Goal: Task Accomplishment & Management: Use online tool/utility

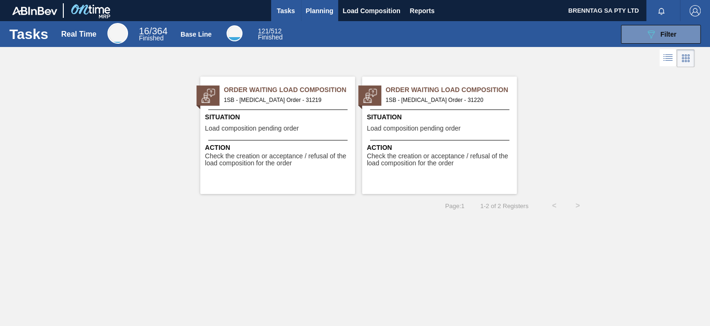
click at [320, 12] on span "Planning" at bounding box center [320, 10] width 28 height 11
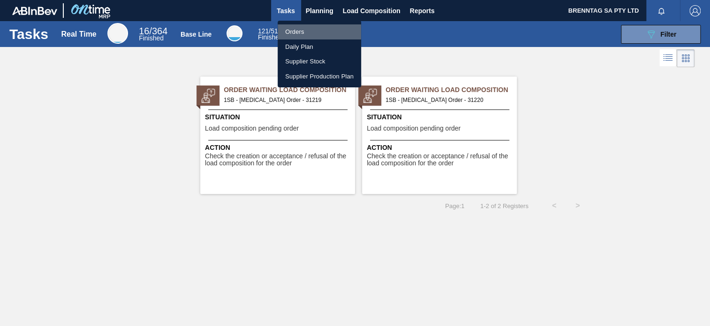
click at [291, 32] on li "Orders" at bounding box center [320, 31] width 84 height 15
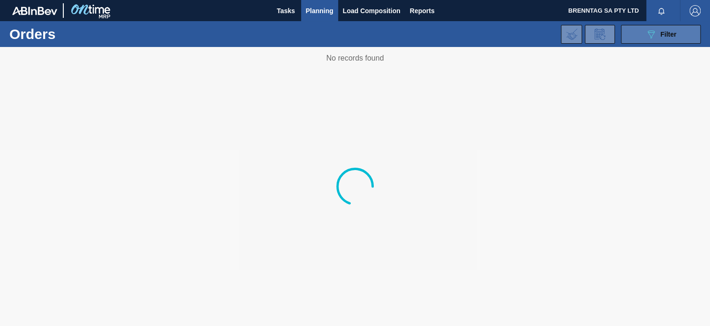
click at [646, 32] on icon "089F7B8B-B2A5-4AFE-B5C0-19BA573D28AC" at bounding box center [651, 34] width 11 height 11
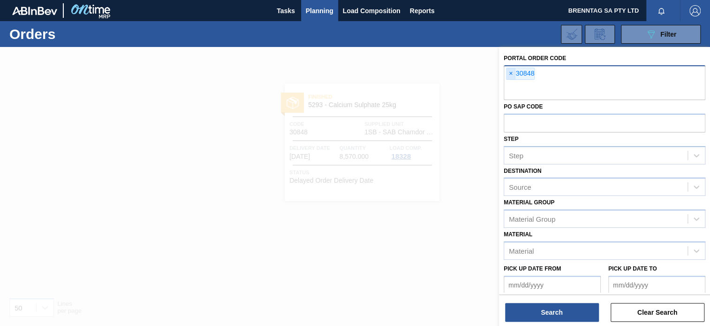
click at [509, 72] on span "×" at bounding box center [511, 73] width 9 height 11
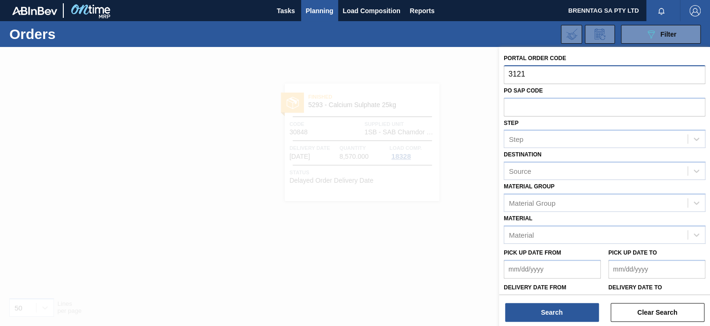
type input "31219"
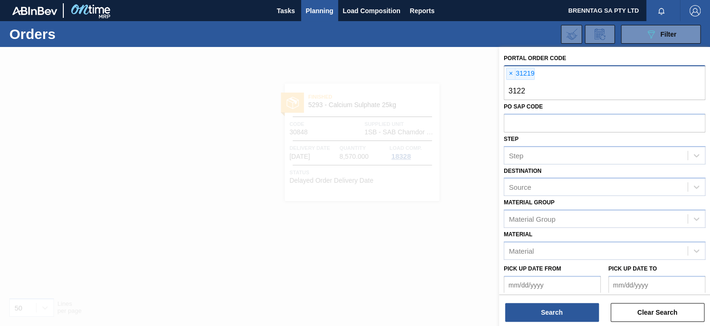
type input "31220"
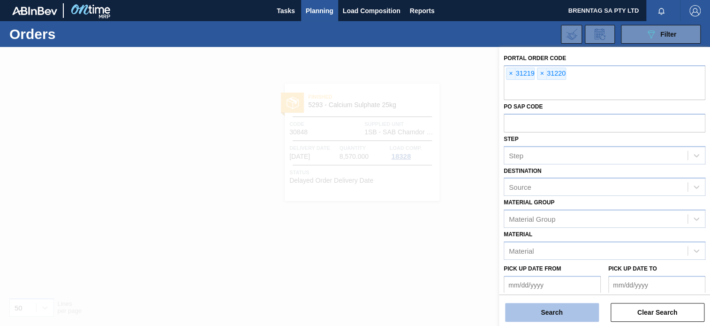
click at [553, 316] on button "Search" at bounding box center [552, 312] width 94 height 19
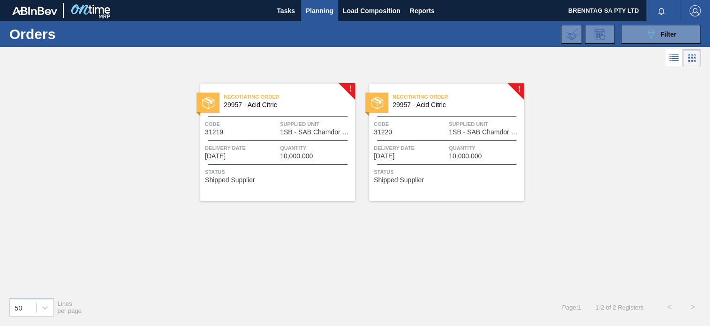
click at [292, 148] on span "Quantity" at bounding box center [316, 147] width 73 height 9
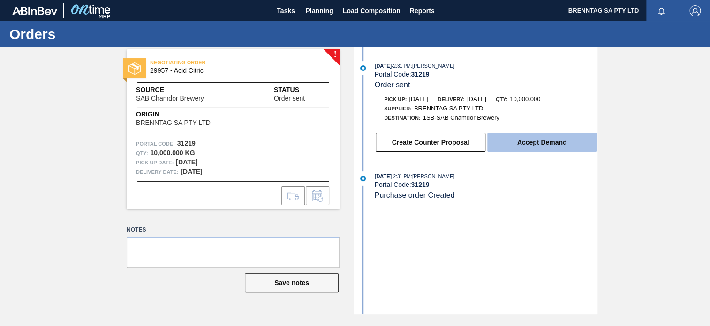
click at [535, 146] on button "Accept Demand" at bounding box center [541, 142] width 109 height 19
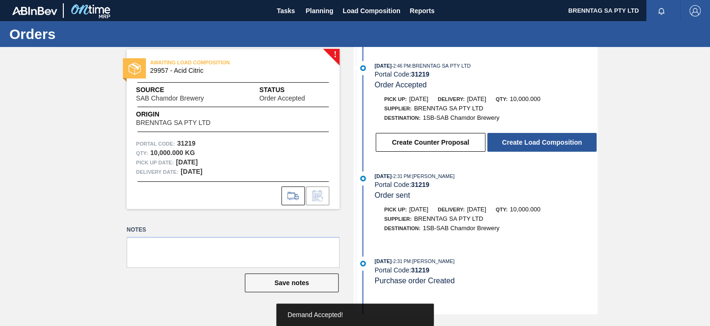
click at [535, 146] on button "Create Load Composition" at bounding box center [541, 142] width 109 height 19
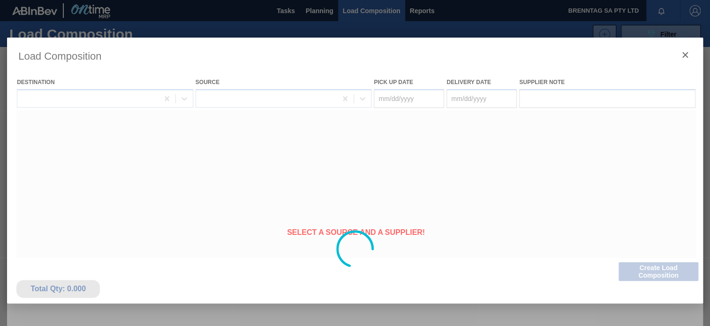
type Date "08/29/2025"
type Date "[DATE]"
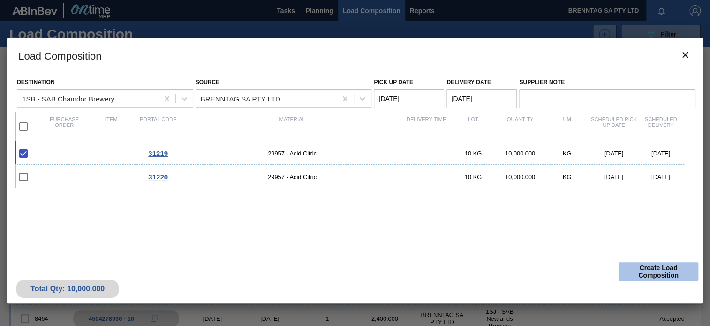
click at [672, 272] on button "Create Load Composition" at bounding box center [659, 271] width 80 height 19
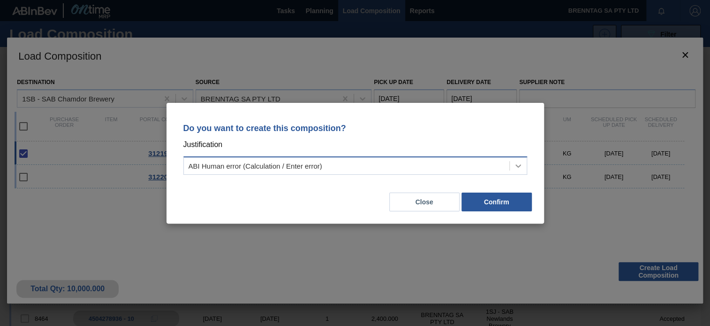
click at [518, 163] on icon at bounding box center [518, 165] width 9 height 9
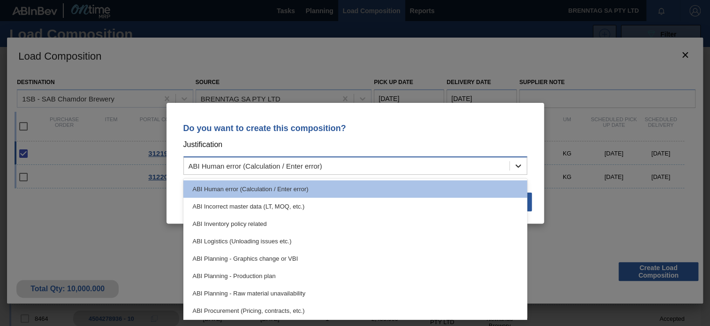
click at [518, 163] on icon at bounding box center [518, 165] width 9 height 9
click at [516, 166] on icon at bounding box center [518, 165] width 9 height 9
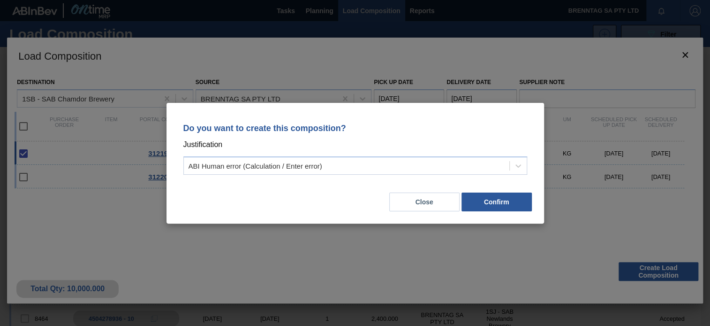
click at [84, 222] on div "Do you want to create this composition? Justification ABI Human error (Calculat…" at bounding box center [355, 163] width 710 height 326
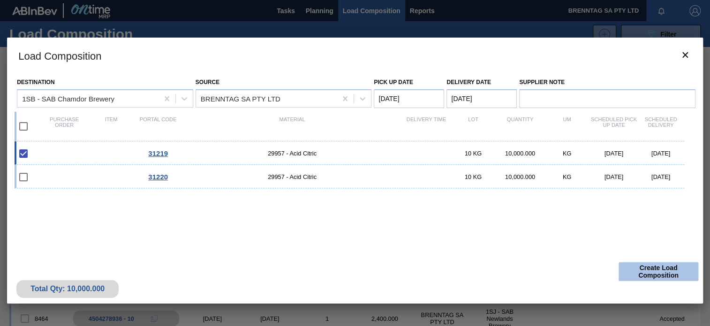
click at [655, 267] on button "Create Load Composition" at bounding box center [659, 271] width 80 height 19
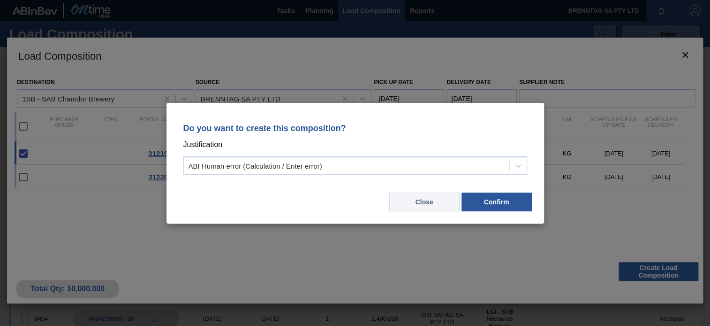
click at [424, 203] on button "Close" at bounding box center [424, 201] width 70 height 19
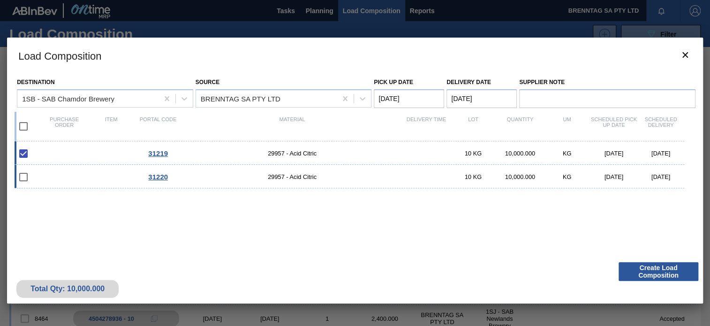
click at [22, 175] on input "checkbox" at bounding box center [24, 177] width 20 height 20
checkbox input "false"
click at [684, 53] on icon "botão de ícone" at bounding box center [686, 55] width 6 height 6
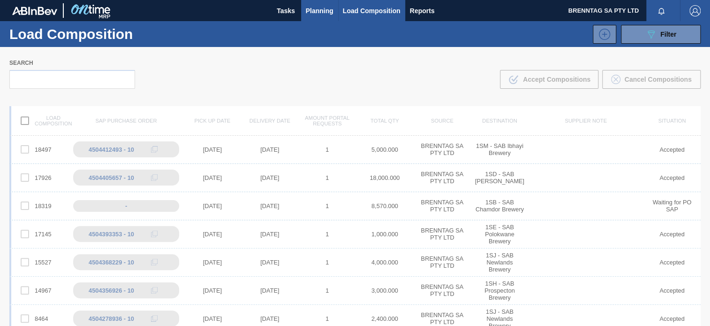
click at [319, 12] on span "Planning" at bounding box center [320, 10] width 28 height 11
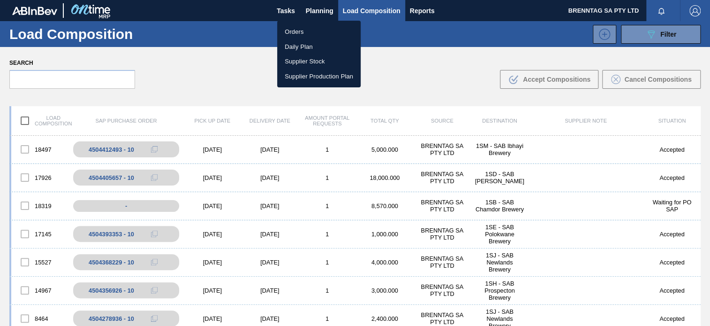
click at [298, 27] on li "Orders" at bounding box center [319, 31] width 84 height 15
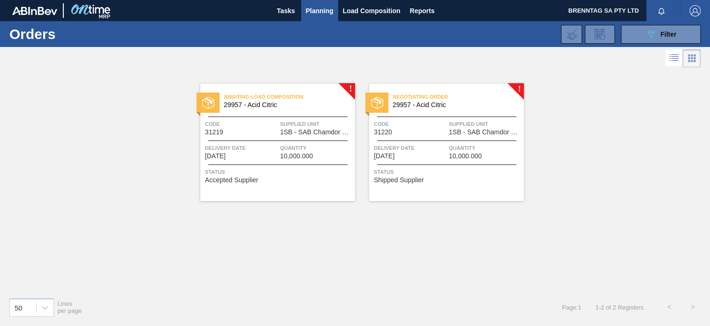
click at [450, 150] on span "Quantity" at bounding box center [485, 147] width 73 height 9
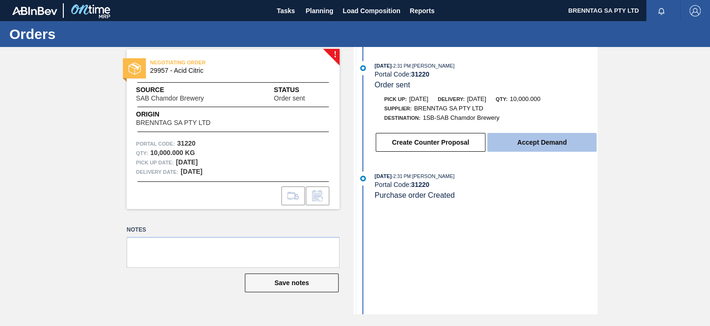
click at [540, 142] on button "Accept Demand" at bounding box center [541, 142] width 109 height 19
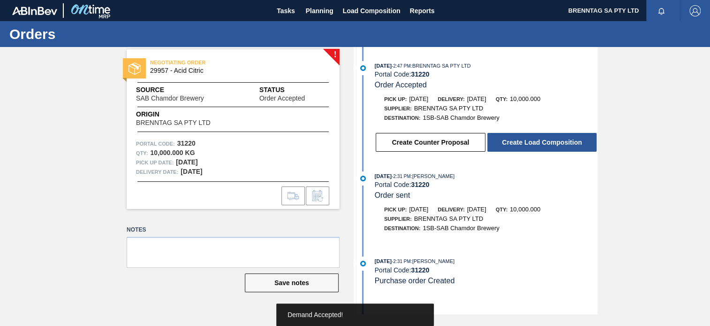
click at [540, 142] on button "Create Load Composition" at bounding box center [541, 142] width 109 height 19
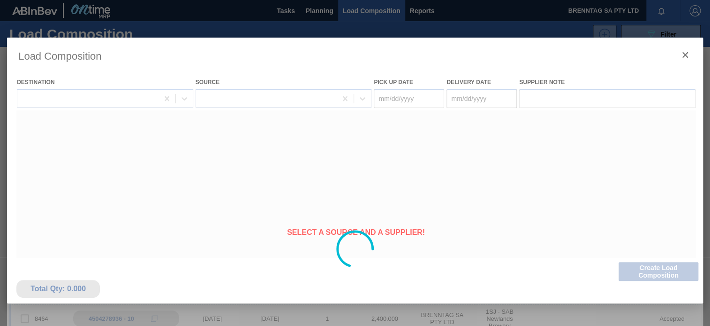
type Date "08/29/2025"
type Date "[DATE]"
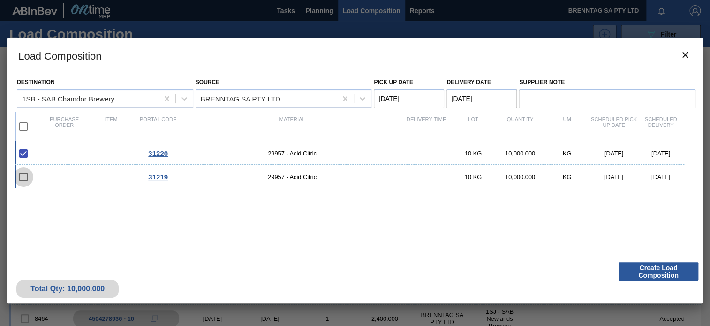
click at [23, 173] on input "checkbox" at bounding box center [24, 177] width 20 height 20
checkbox input "false"
click at [155, 175] on span "31219" at bounding box center [158, 177] width 20 height 8
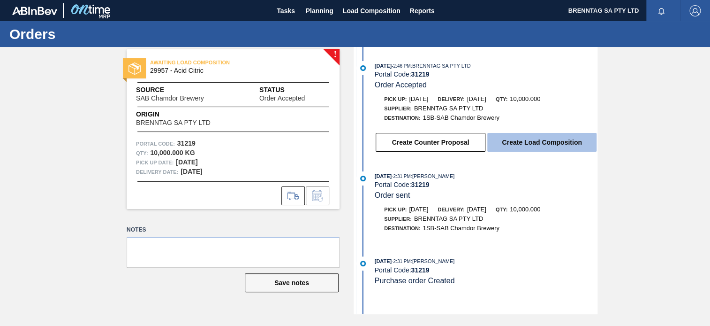
click at [547, 147] on button "Create Load Composition" at bounding box center [541, 142] width 109 height 19
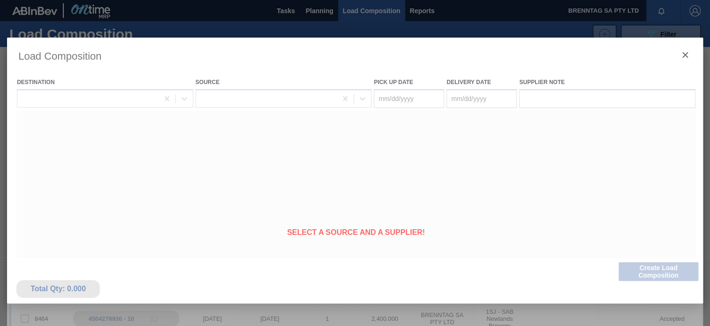
type Date "08/29/2025"
type Date "[DATE]"
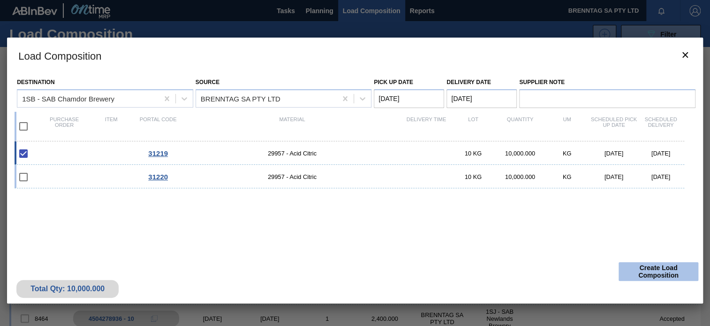
click at [646, 280] on button "Create Load Composition" at bounding box center [659, 271] width 80 height 19
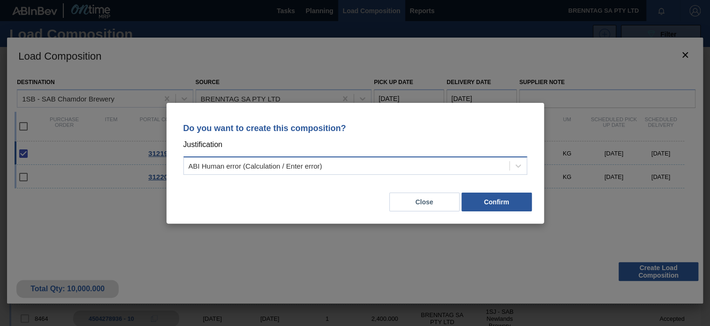
click at [403, 171] on div "ABI Human error (Calculation / Enter error)" at bounding box center [347, 166] width 326 height 14
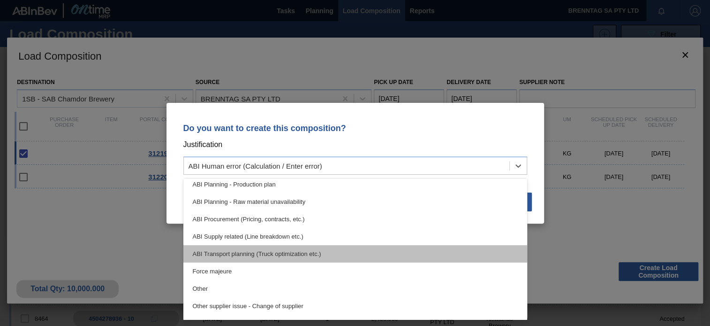
scroll to position [129, 0]
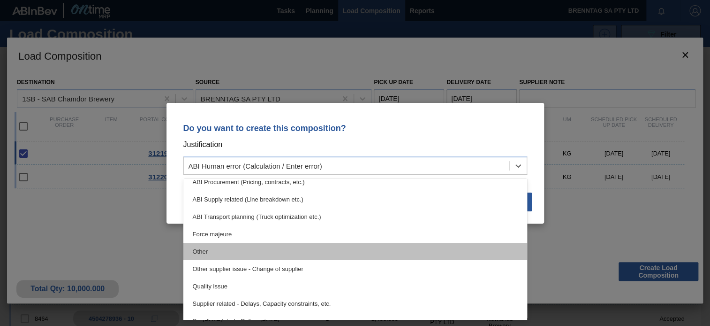
click at [236, 259] on div "Other" at bounding box center [355, 251] width 344 height 17
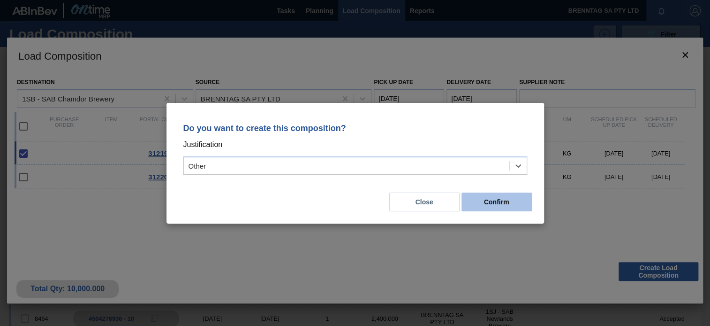
click at [494, 201] on button "Confirm" at bounding box center [497, 201] width 70 height 19
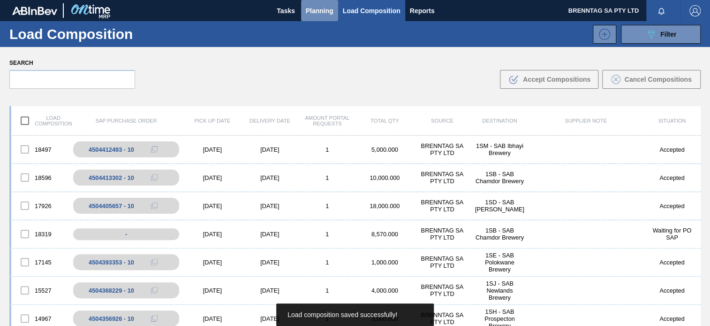
click at [320, 13] on span "Planning" at bounding box center [320, 10] width 28 height 11
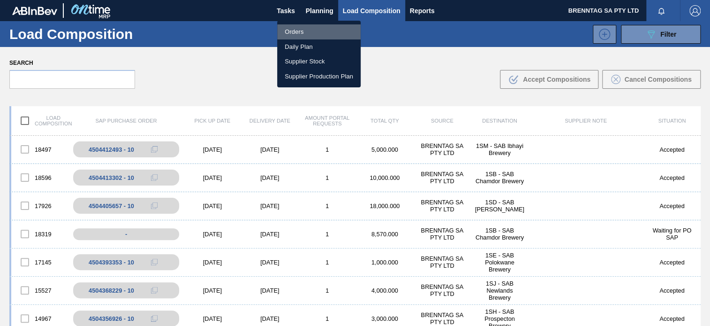
click at [300, 32] on li "Orders" at bounding box center [319, 31] width 84 height 15
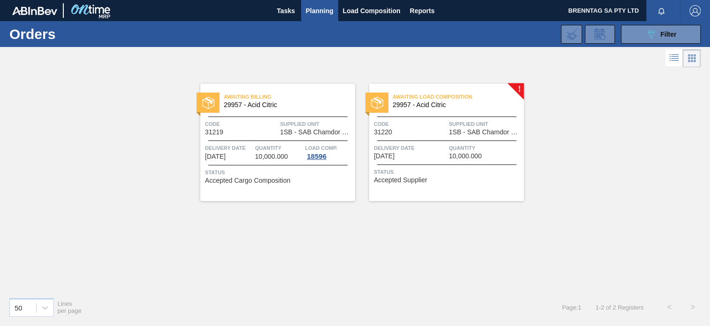
click at [419, 149] on span "Delivery Date" at bounding box center [410, 147] width 73 height 9
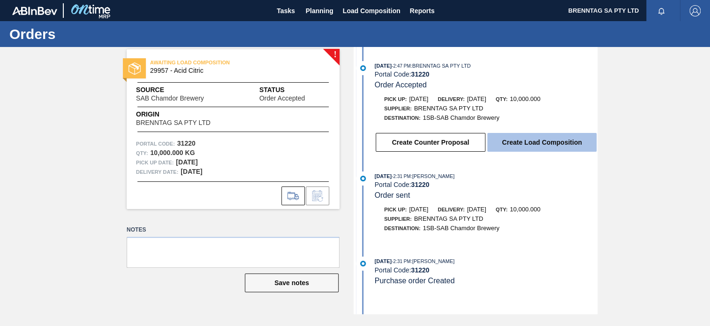
click at [521, 145] on button "Create Load Composition" at bounding box center [541, 142] width 109 height 19
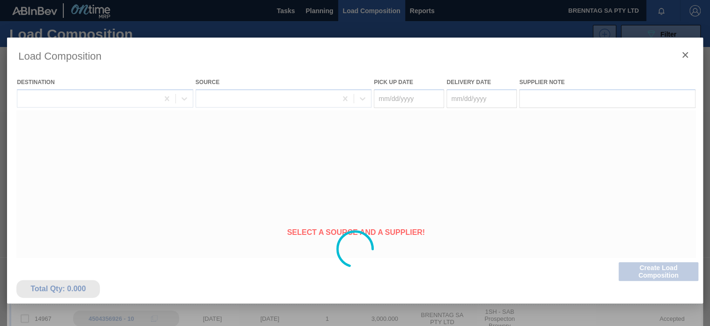
type Date "08/29/2025"
type Date "[DATE]"
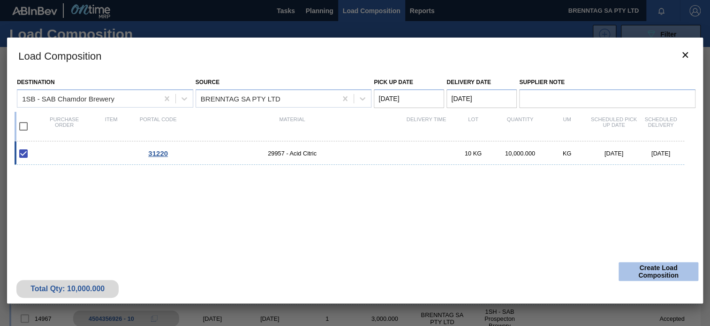
click at [656, 265] on button "Create Load Composition" at bounding box center [659, 271] width 80 height 19
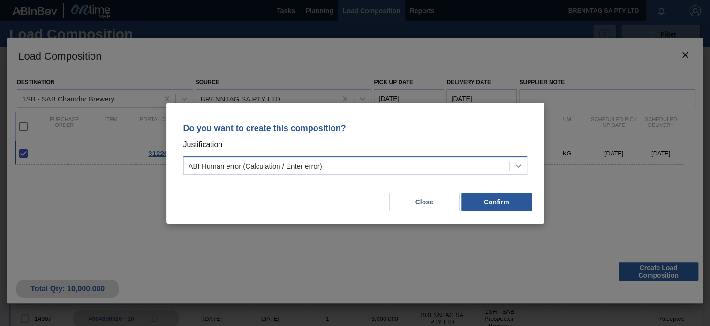
click at [517, 161] on icon at bounding box center [518, 165] width 9 height 9
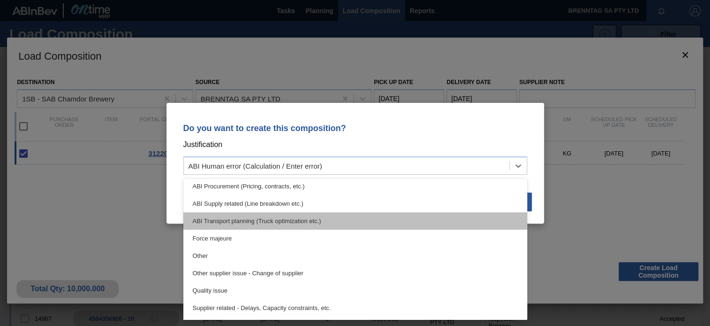
scroll to position [175, 0]
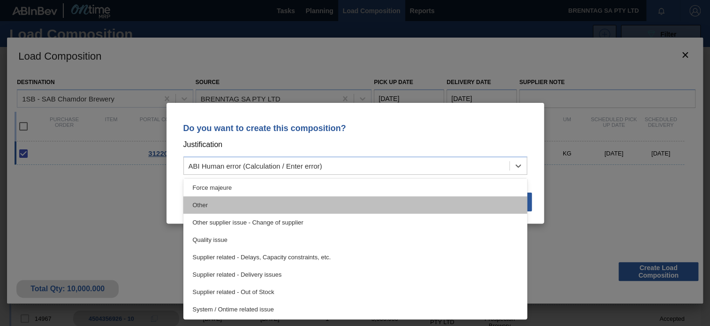
click at [233, 201] on div "Other" at bounding box center [355, 204] width 344 height 17
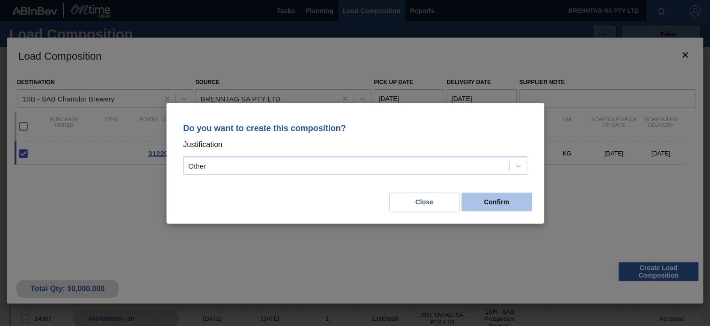
click at [494, 203] on button "Confirm" at bounding box center [497, 201] width 70 height 19
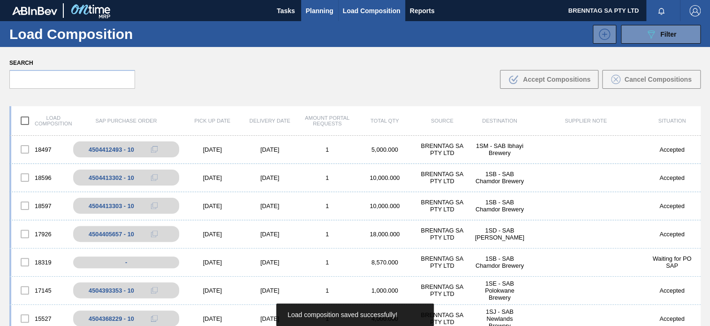
click at [312, 16] on button "Planning" at bounding box center [319, 10] width 37 height 21
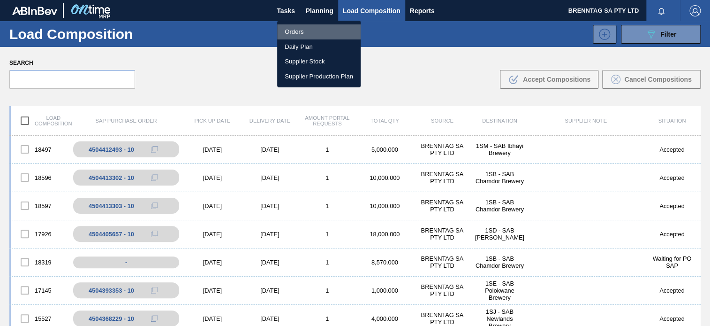
click at [301, 31] on li "Orders" at bounding box center [319, 31] width 84 height 15
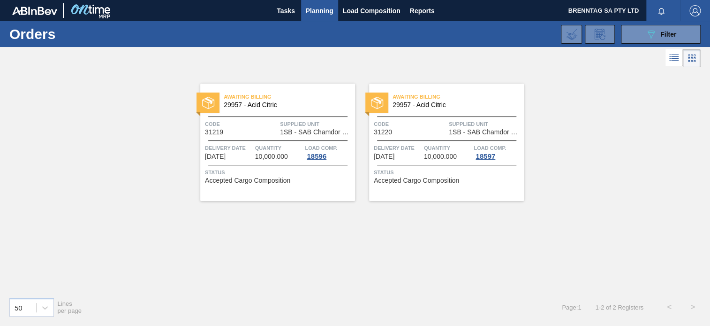
click at [206, 153] on span "[DATE]" at bounding box center [215, 156] width 21 height 7
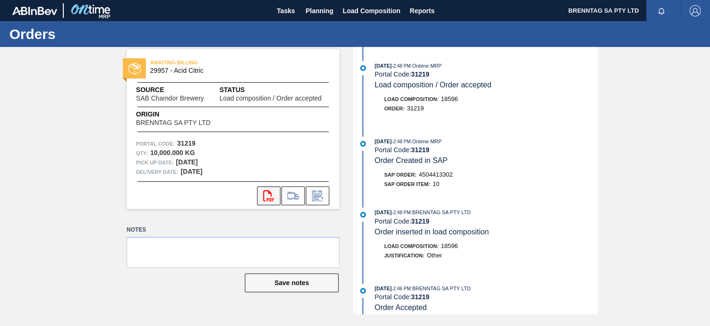
click at [261, 200] on button "svg{fill:#ff0000}" at bounding box center [268, 195] width 23 height 19
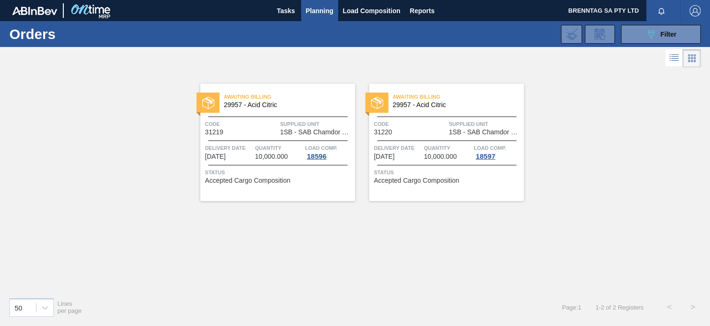
click at [416, 136] on div "Awaiting Billing 29957 - Acid Citric Code 31220 Supplied Unit 1SB - SAB Chamdor…" at bounding box center [446, 142] width 155 height 117
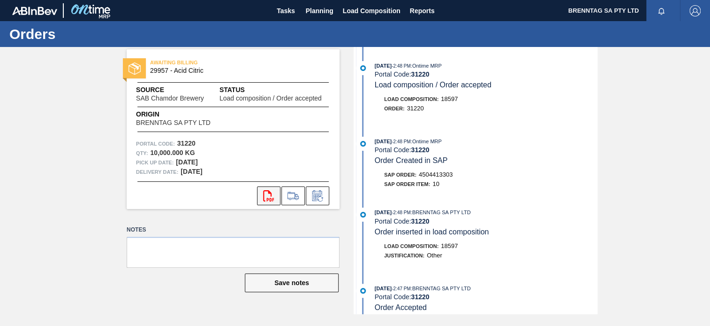
click at [274, 190] on icon "svg{fill:#ff0000}" at bounding box center [268, 195] width 11 height 11
